Goal: Transaction & Acquisition: Book appointment/travel/reservation

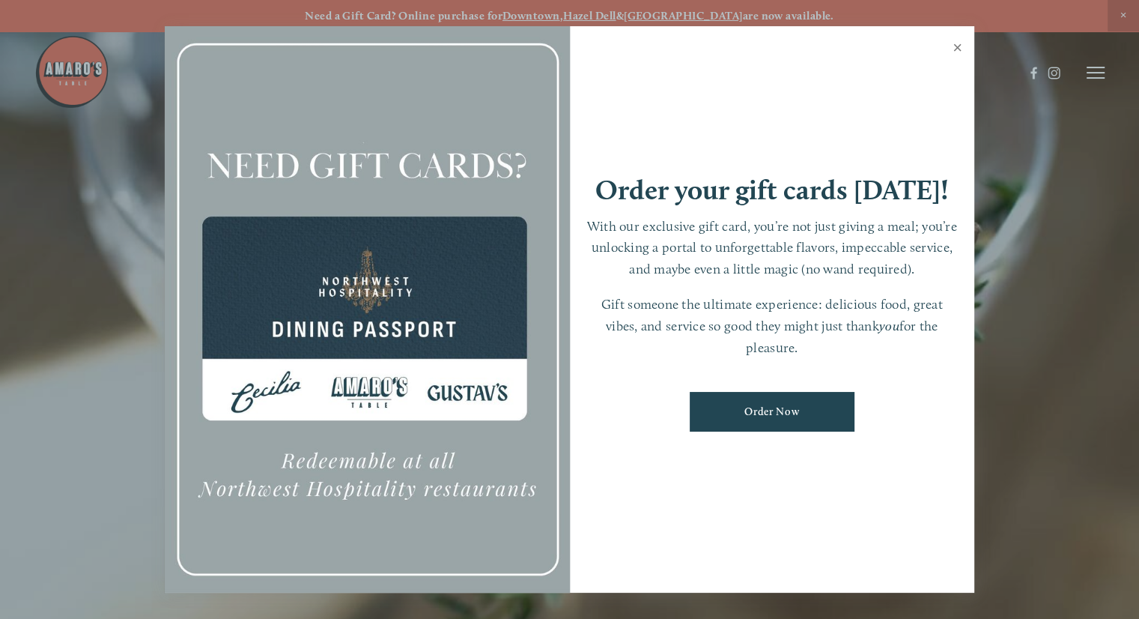
click at [958, 49] on link "Close" at bounding box center [957, 49] width 29 height 42
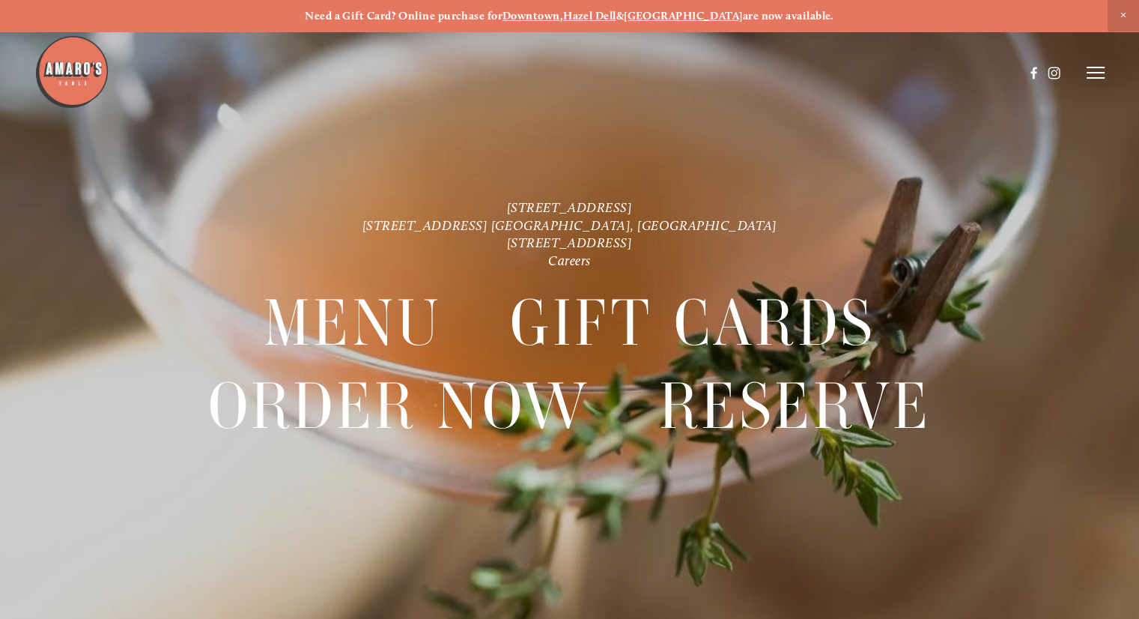
click at [616, 19] on strong "Hazel Dell" at bounding box center [589, 15] width 53 height 13
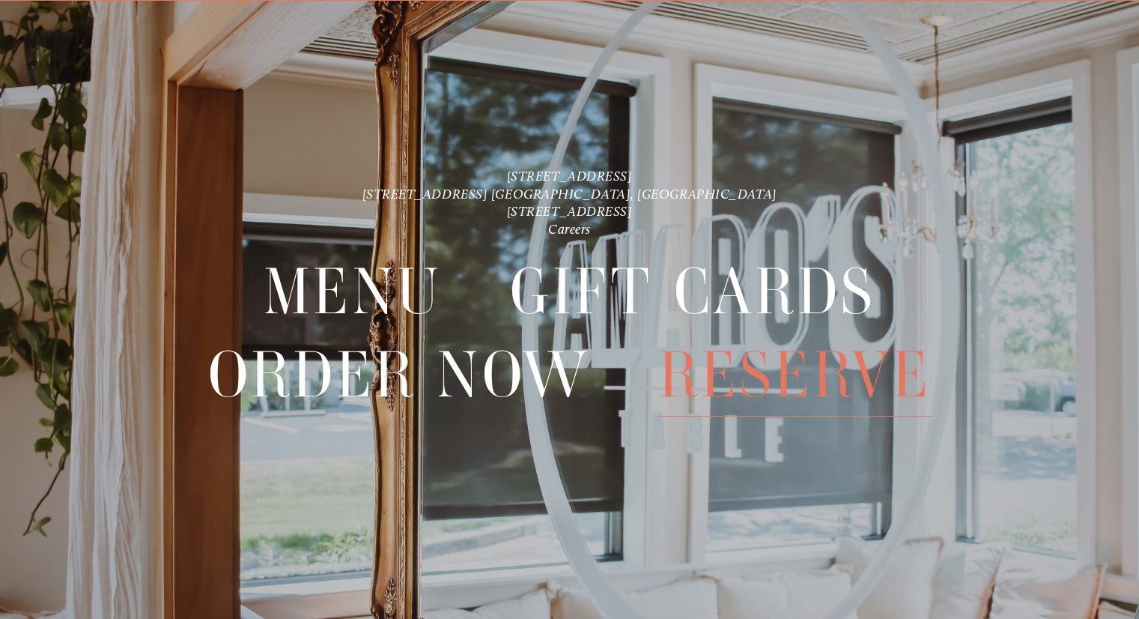
click at [828, 387] on span "Reserve" at bounding box center [794, 374] width 273 height 83
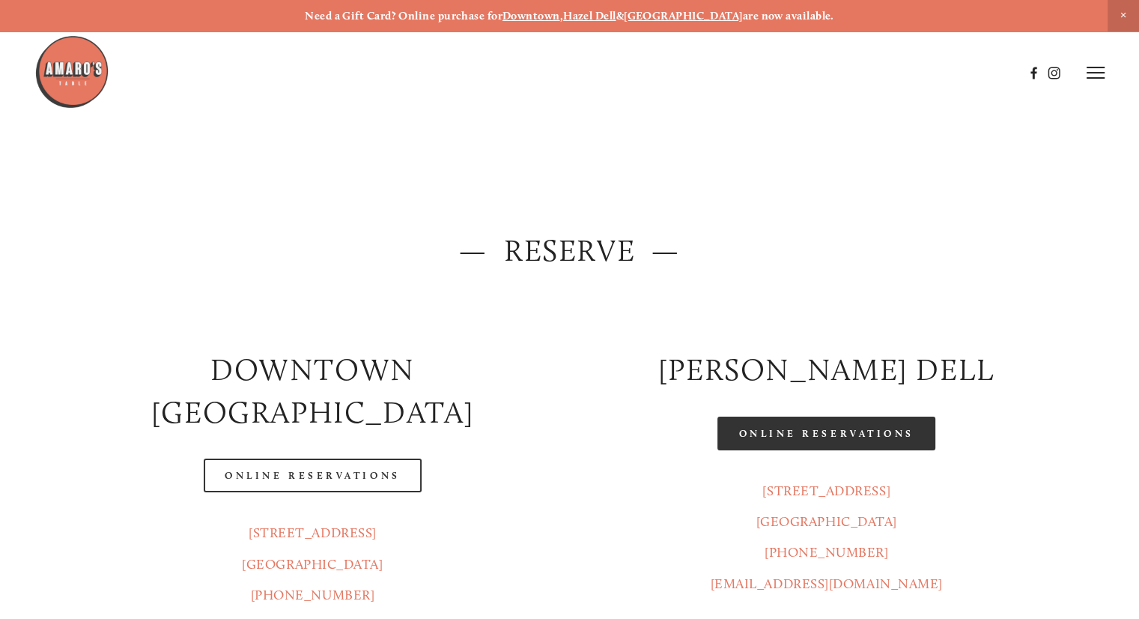
click at [811, 441] on link "Online Reservations" at bounding box center [825, 433] width 217 height 34
